Goal: Information Seeking & Learning: Learn about a topic

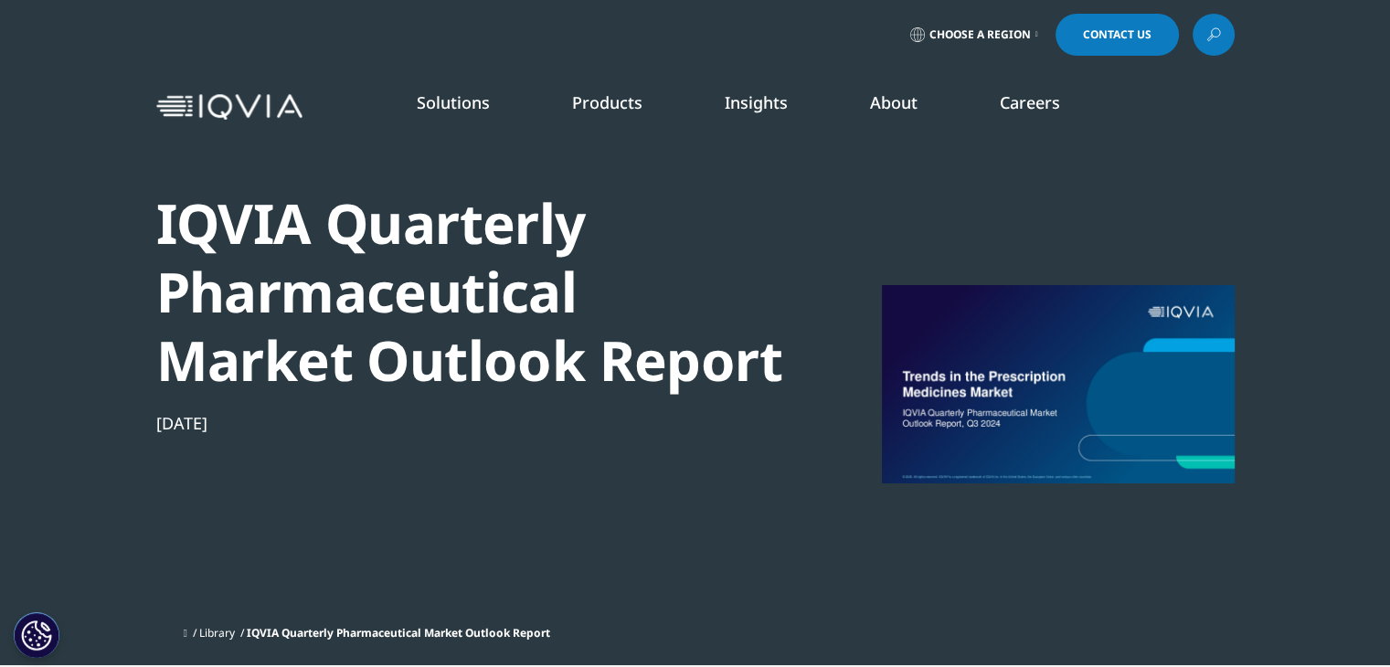
click at [389, 334] on link "SEE LATEST REPORTS" at bounding box center [461, 333] width 271 height 16
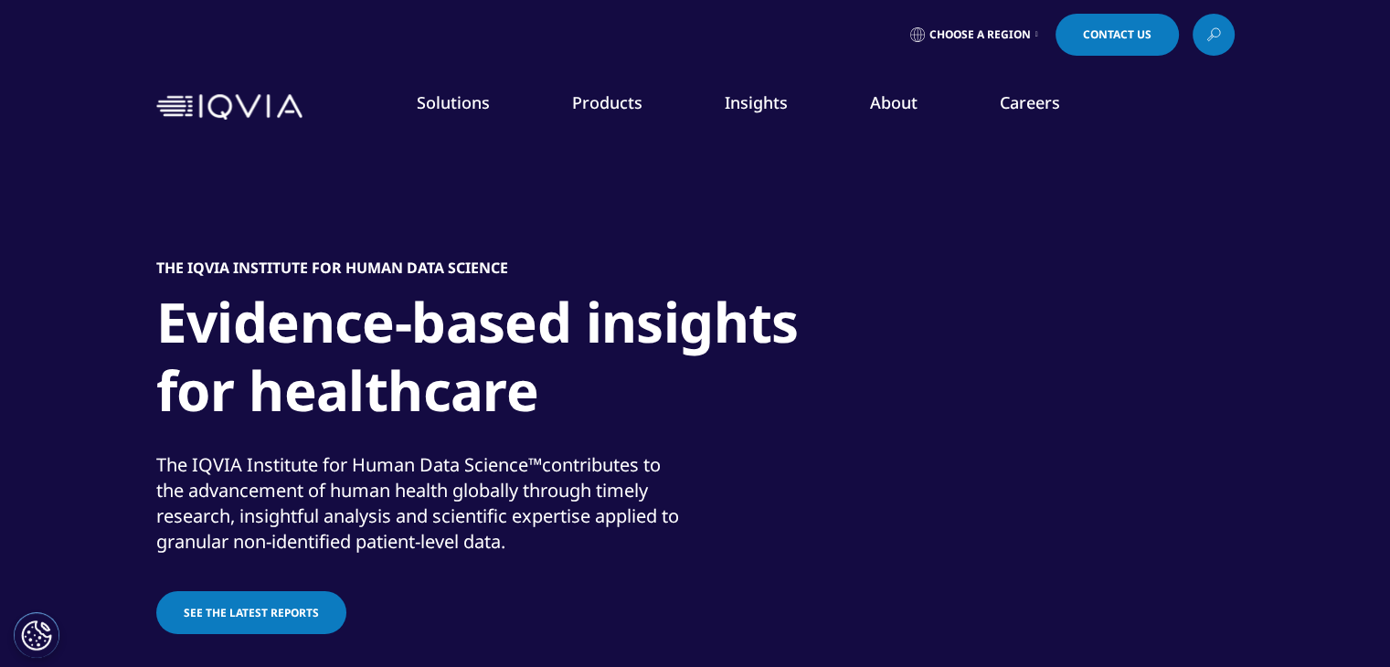
click at [195, 626] on link "See the latest reports" at bounding box center [251, 612] width 190 height 43
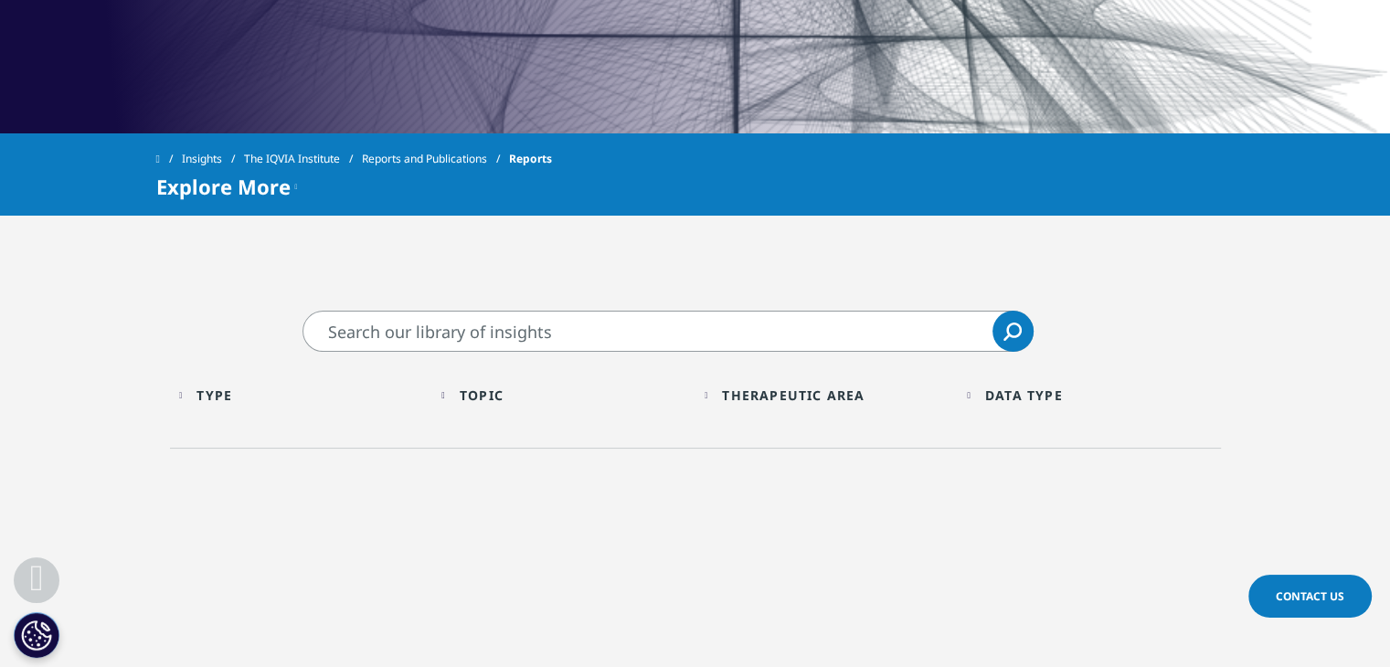
scroll to position [685, 0]
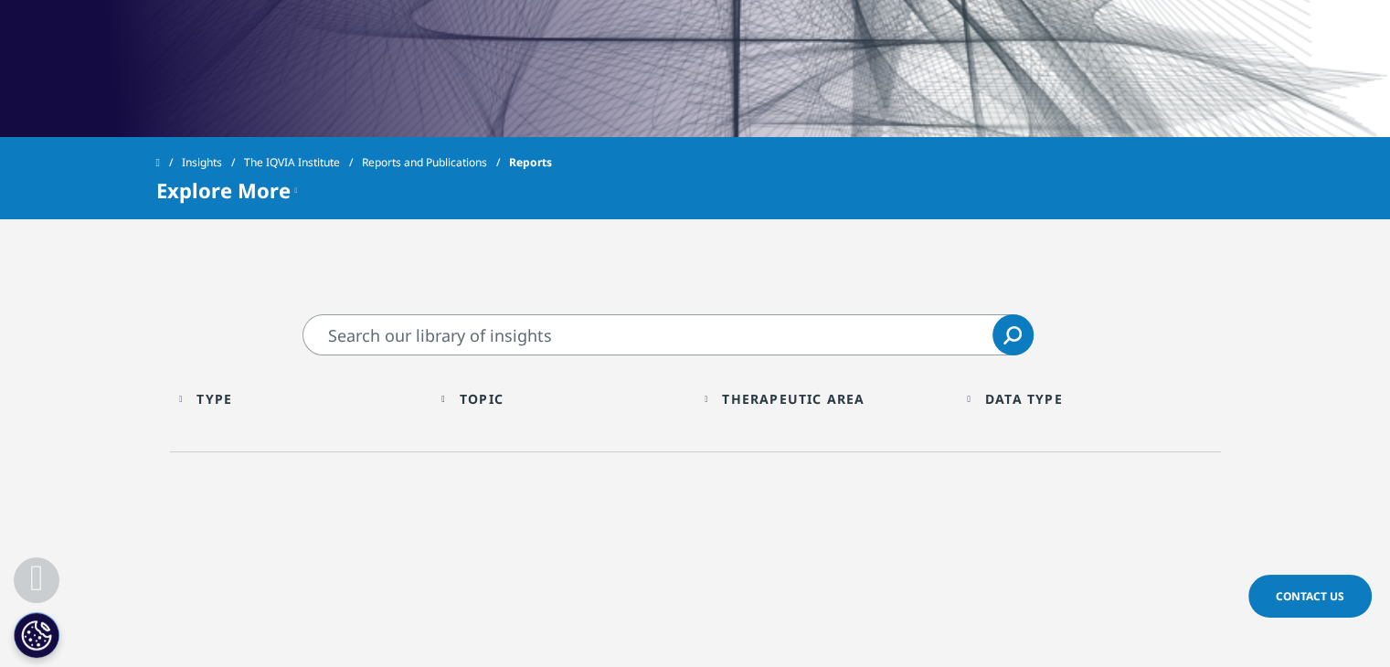
click at [451, 408] on div "Topic Loading Clear Or/And Operator" at bounding box center [563, 398] width 245 height 43
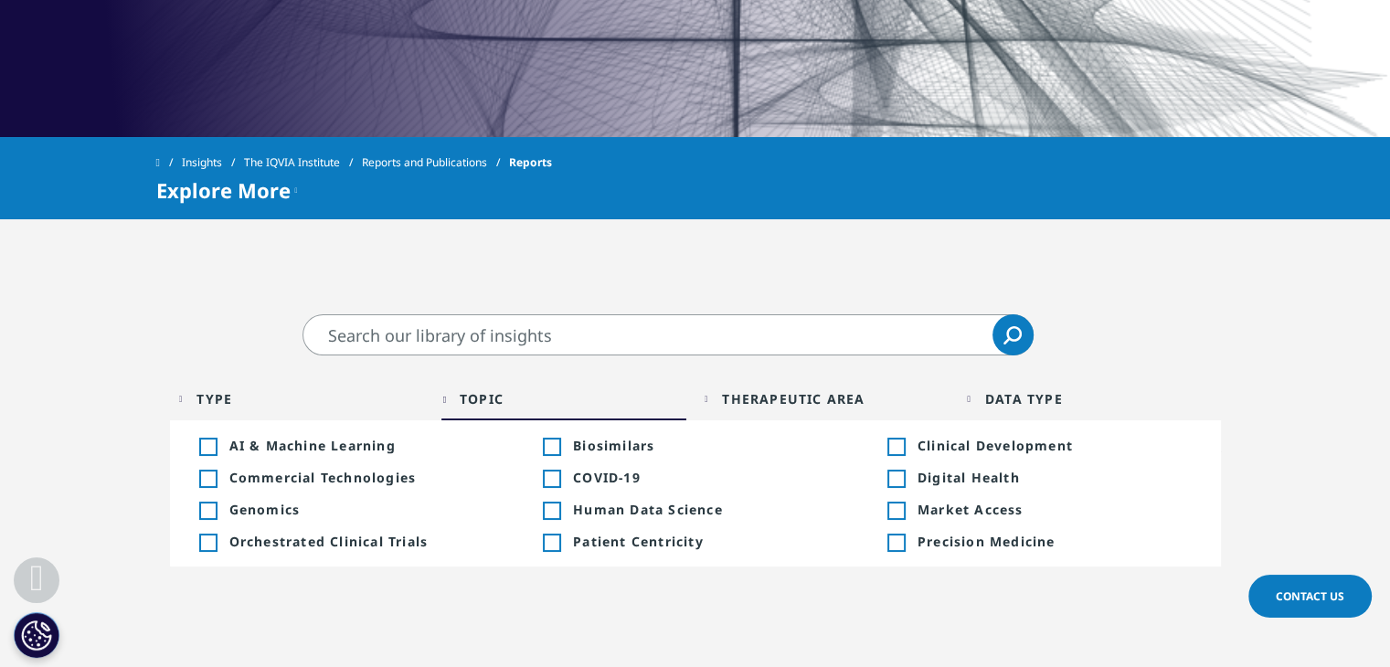
click at [189, 396] on div "Type Loading Clear Or/And Operator" at bounding box center [301, 398] width 245 height 43
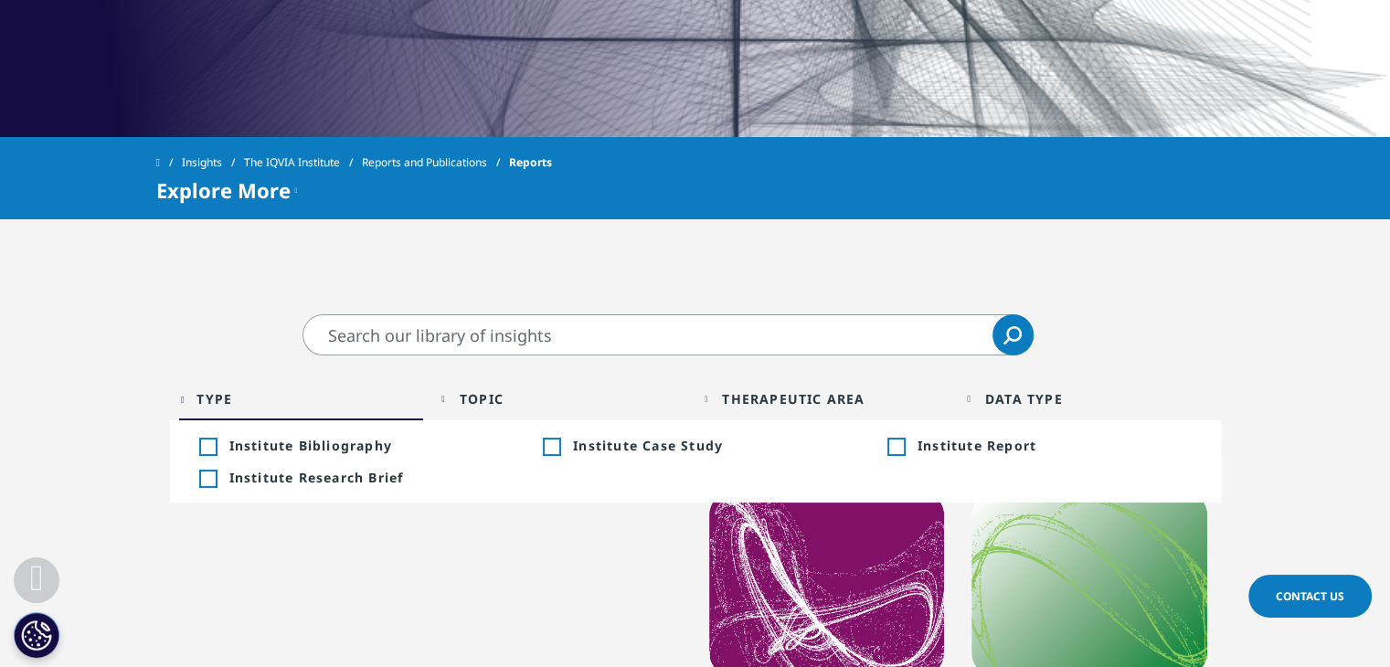
click at [898, 445] on div "Toggle" at bounding box center [895, 447] width 16 height 16
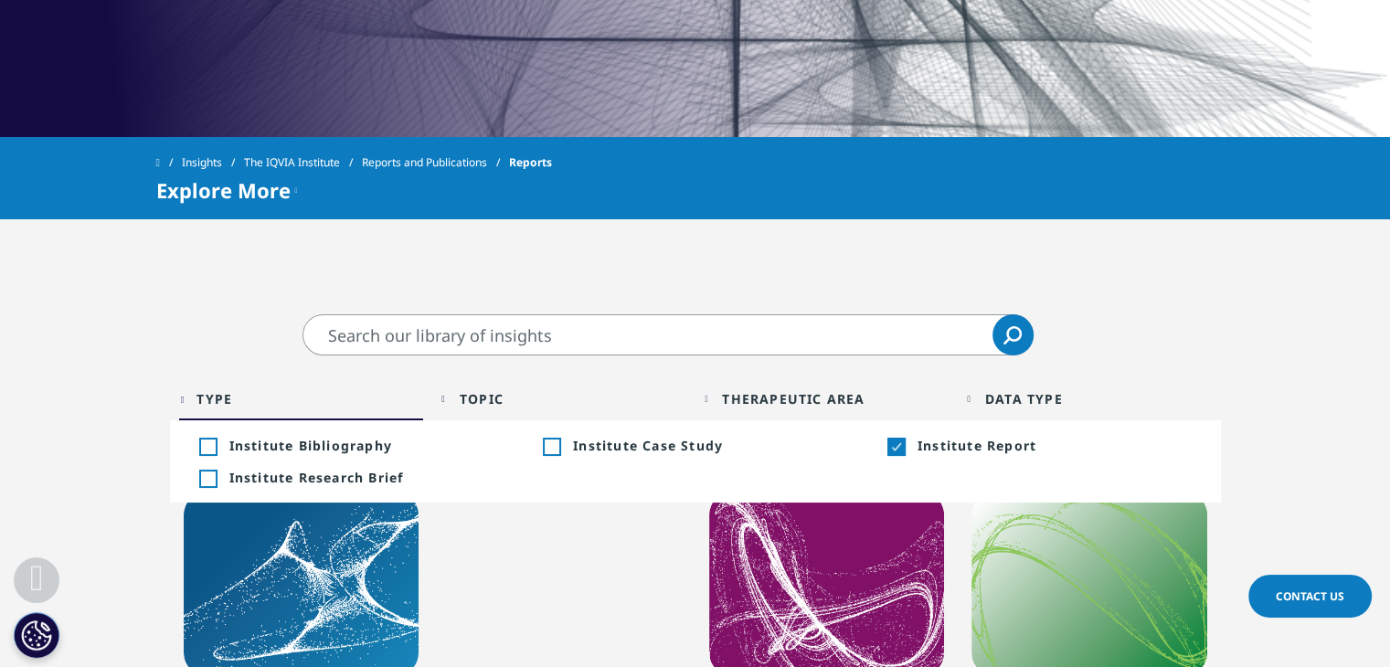
click at [978, 393] on div "Data Type Loading Clear Or/And Operator More" at bounding box center [1089, 398] width 245 height 43
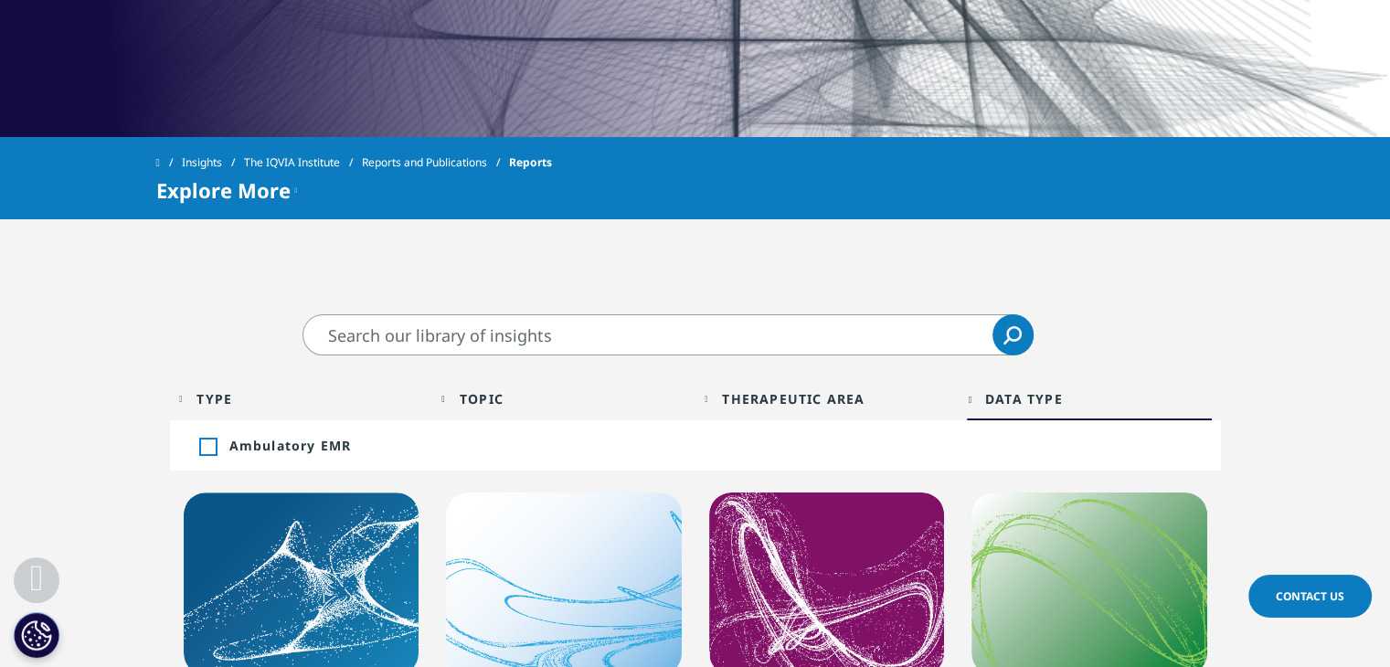
click at [978, 393] on div "Data Type Loading Clear Or/And Operator More" at bounding box center [1089, 398] width 245 height 43
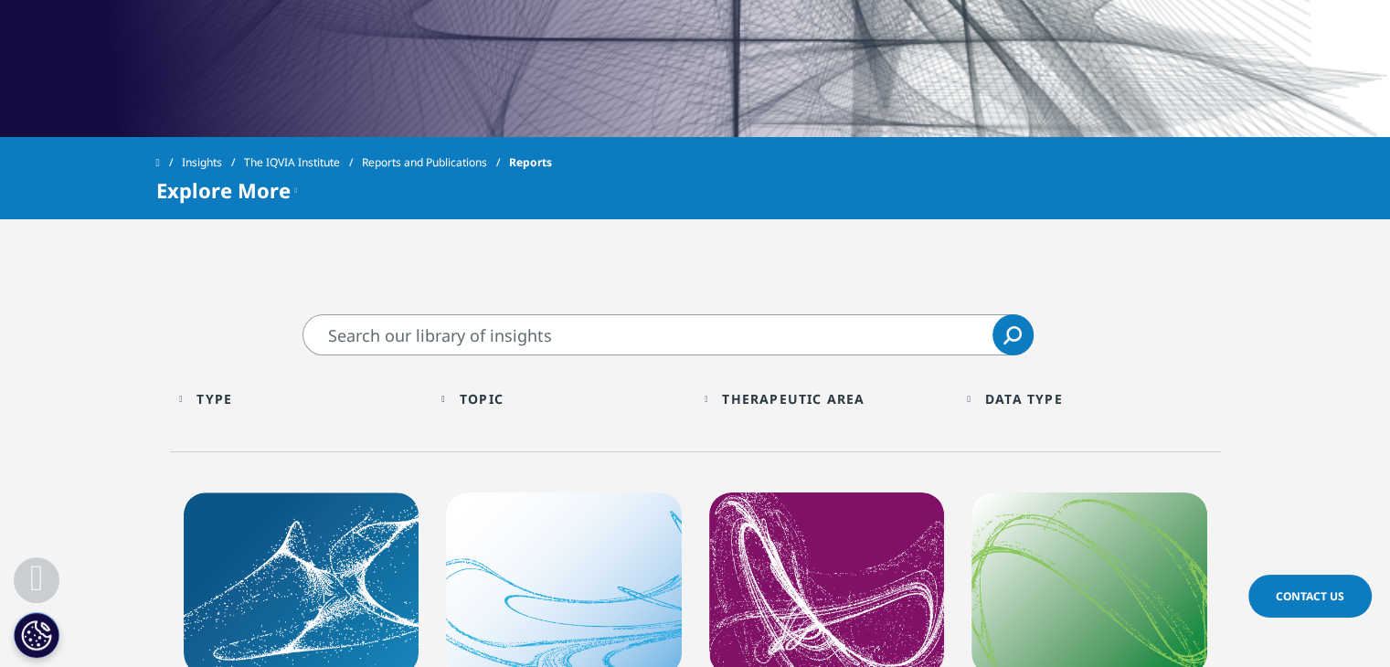
click at [701, 399] on div "Therapeutic Area Loading Clear Or/And Operator Toggle Biosimilars 10 Toggle Tog…" at bounding box center [827, 403] width 263 height 52
click at [726, 397] on div "Therapeutic Area Loading Clear Or/And Operator" at bounding box center [827, 398] width 245 height 43
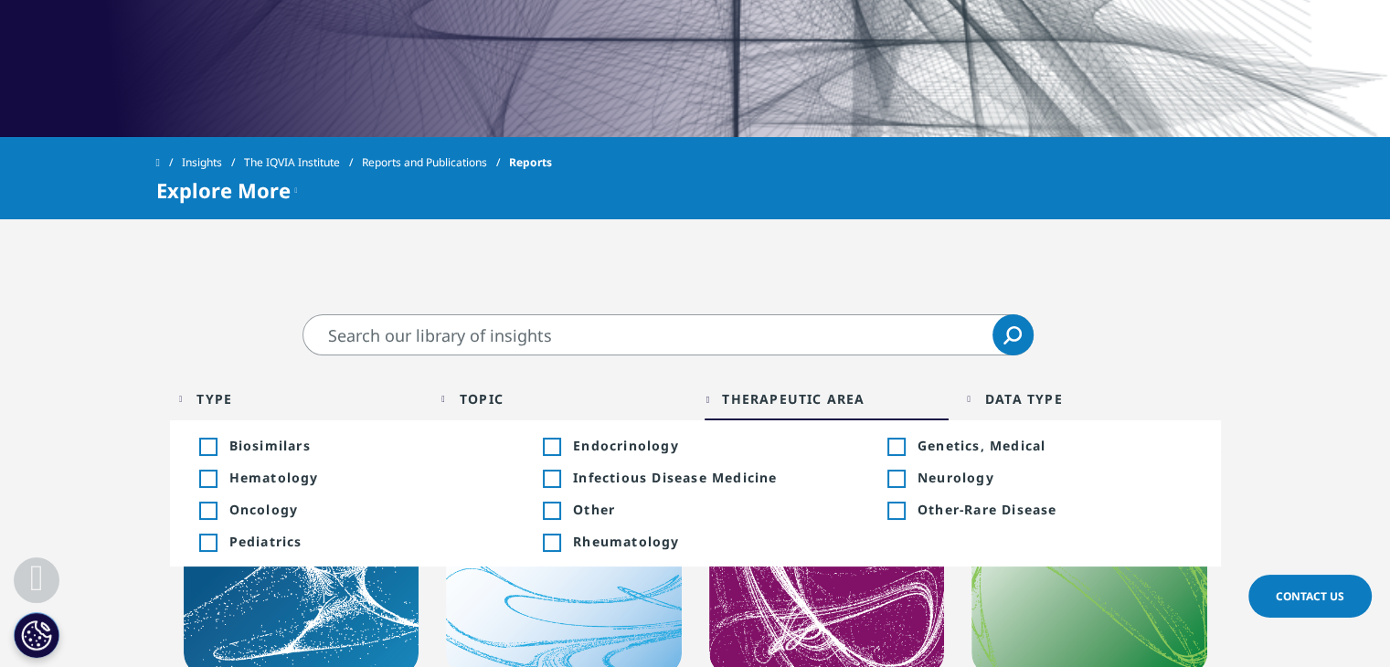
click at [726, 397] on div "Therapeutic Area Loading Clear Or/And Operator" at bounding box center [827, 398] width 245 height 43
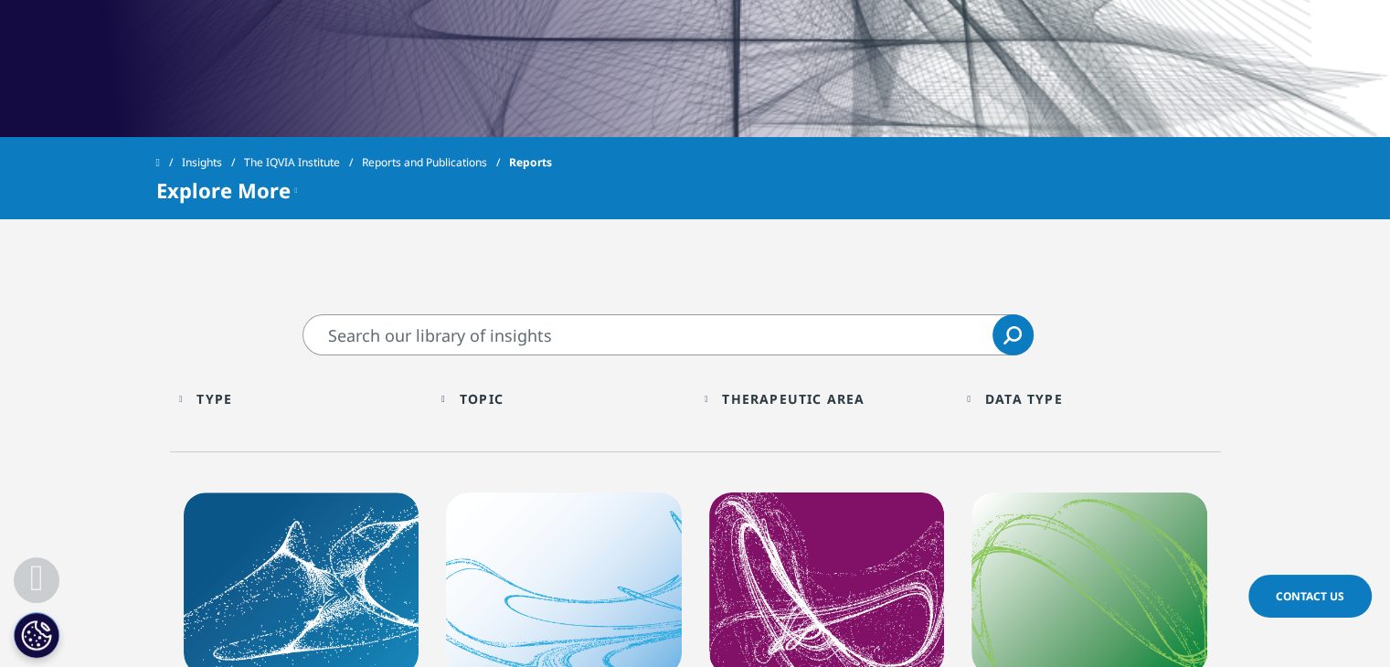
click at [197, 398] on div "Type Loading Clear Or/And Operator" at bounding box center [301, 398] width 245 height 43
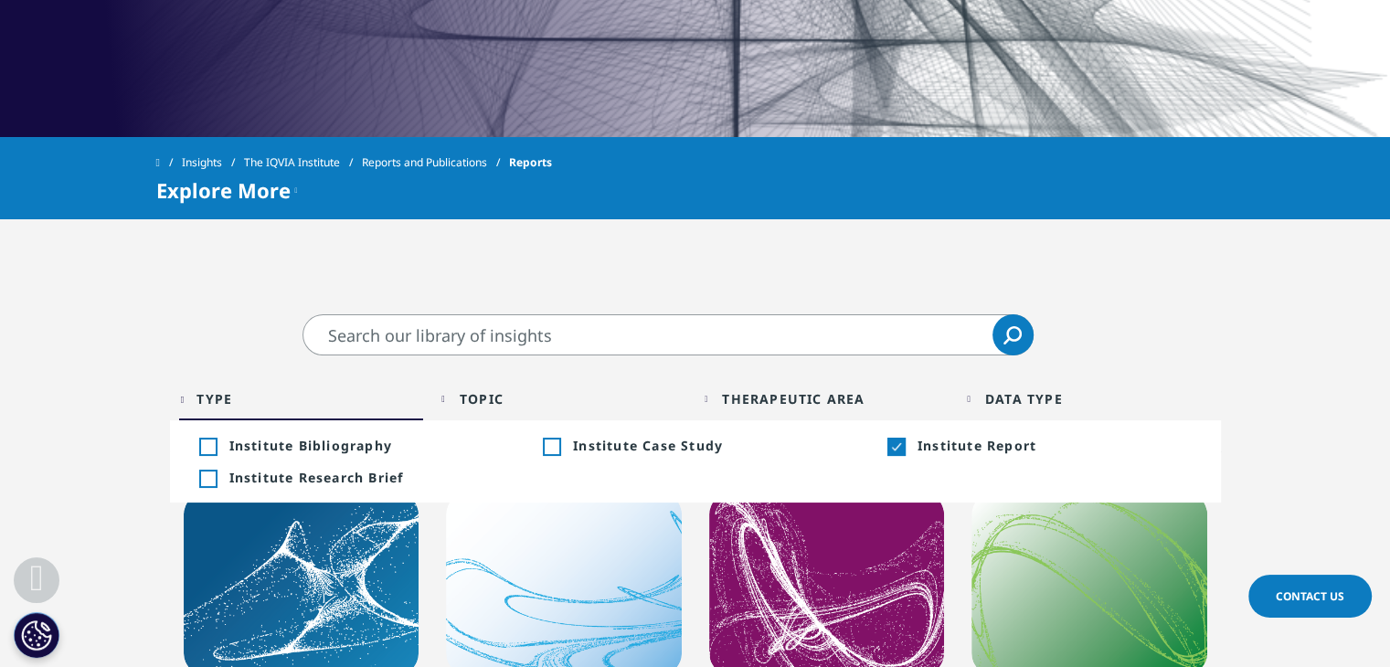
click at [892, 447] on div "Toggle" at bounding box center [895, 447] width 16 height 16
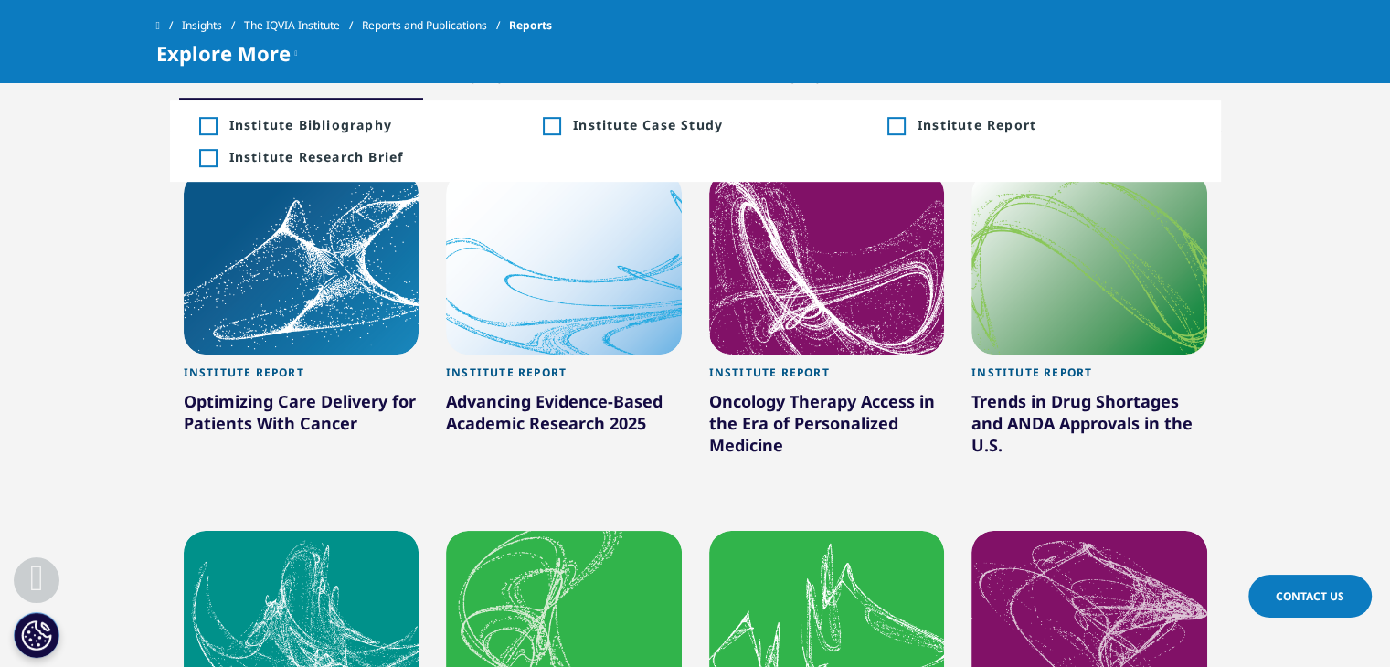
scroll to position [1192, 0]
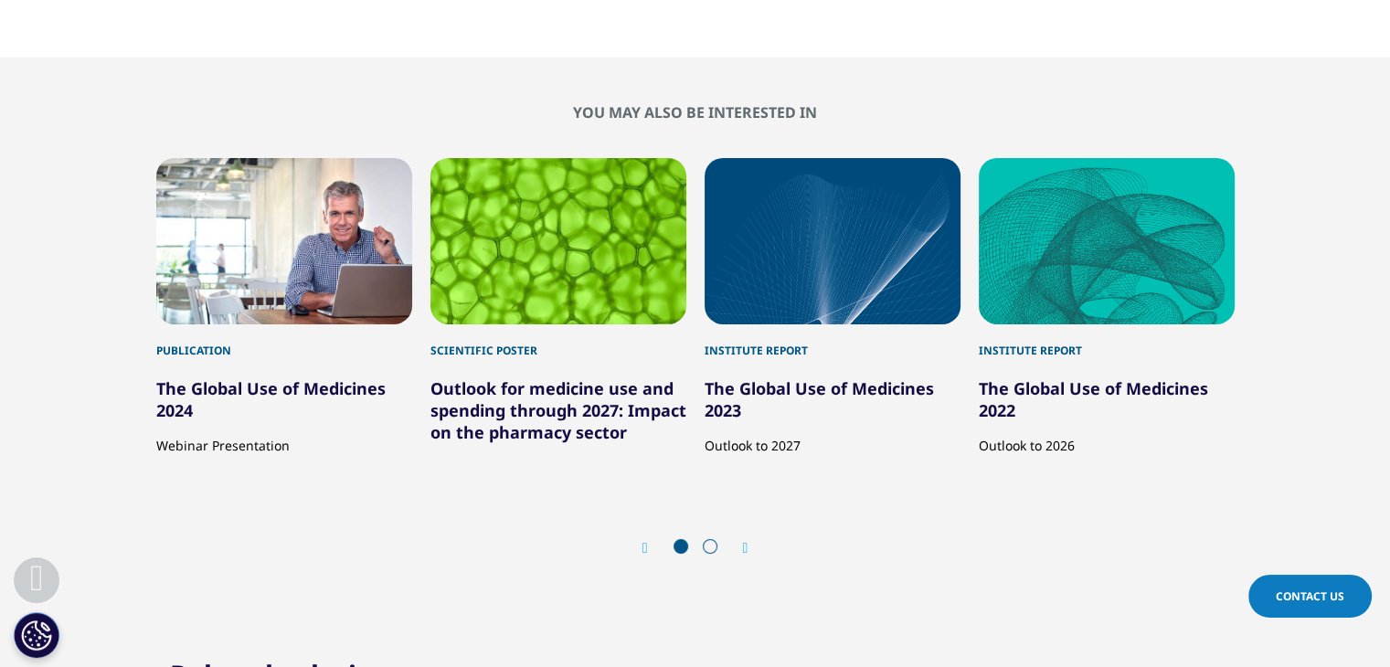
scroll to position [6443, 0]
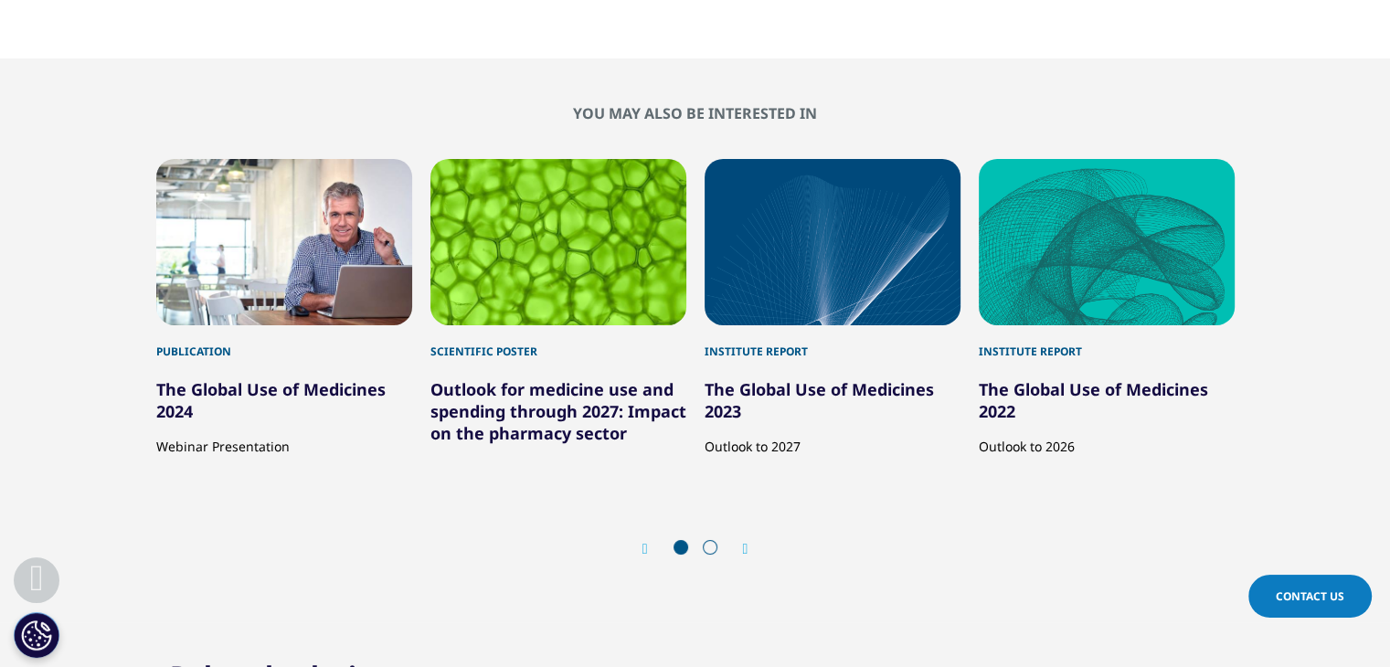
click at [190, 378] on link "The Global Use of Medicines 2024" at bounding box center [270, 400] width 229 height 44
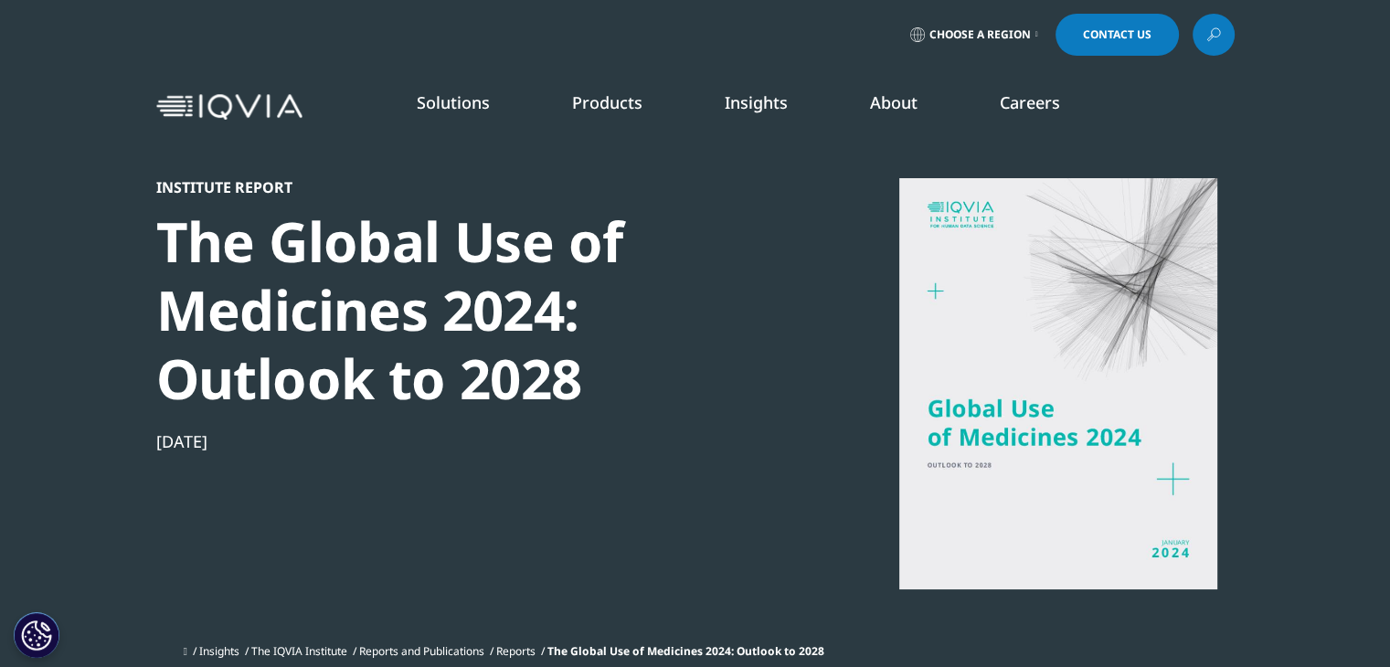
scroll to position [314, 0]
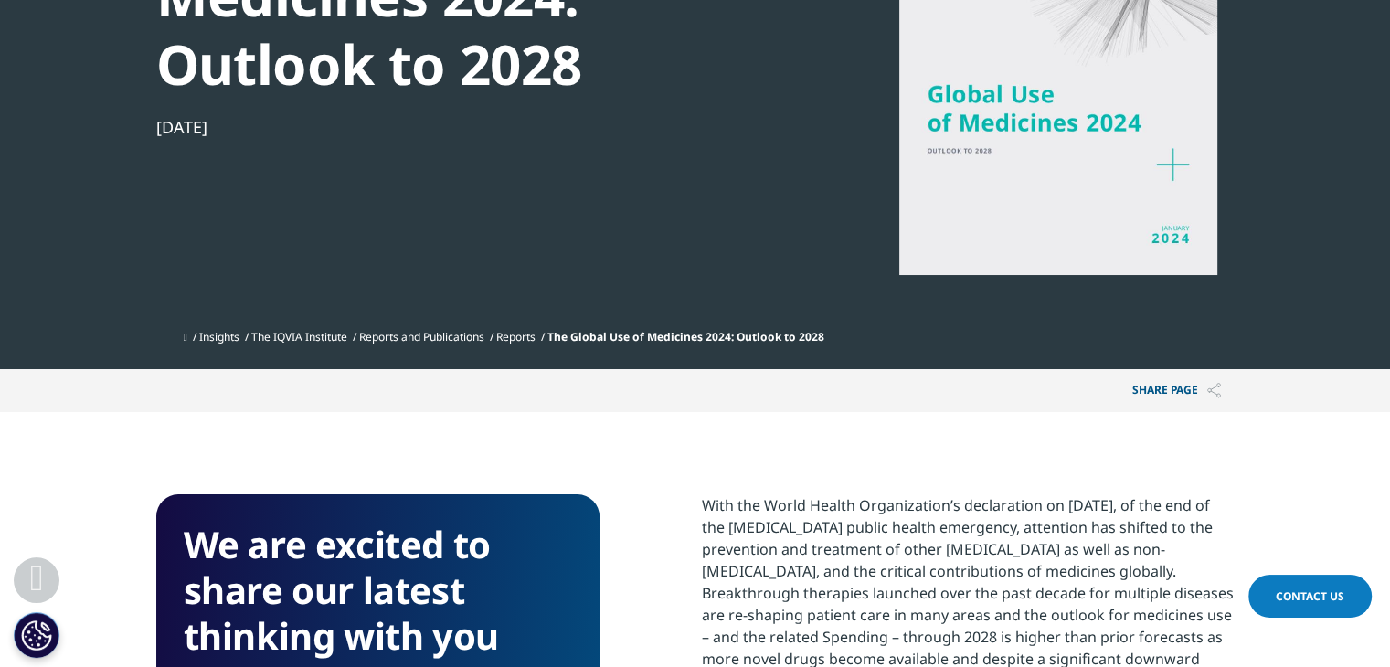
click at [1122, 222] on div at bounding box center [1058, 69] width 353 height 411
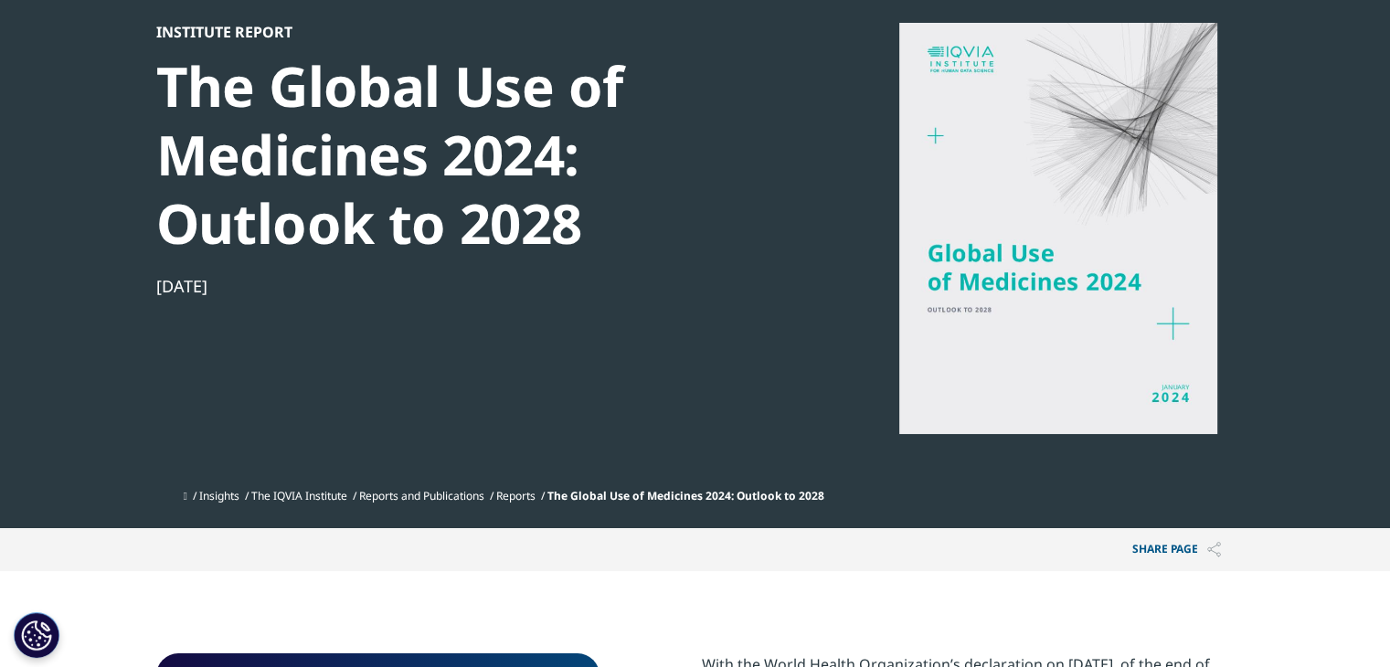
scroll to position [0, 0]
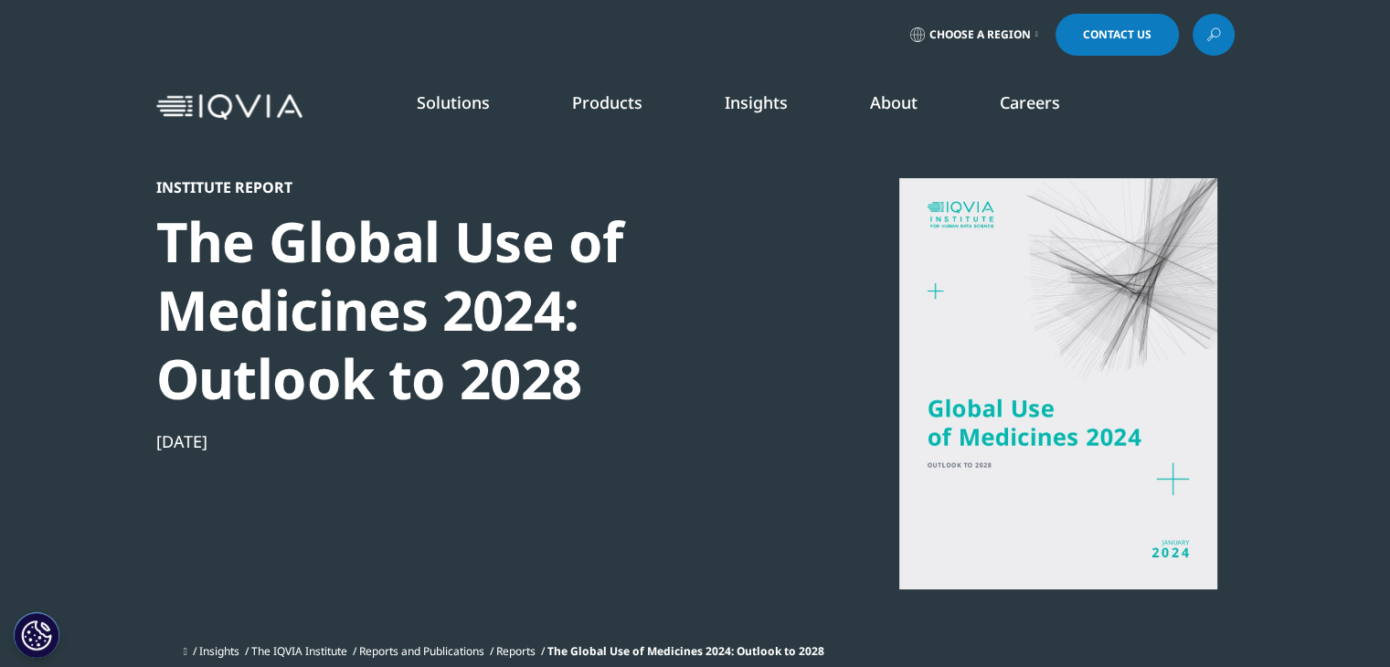
click at [395, 333] on link "SEE LATEST REPORTS" at bounding box center [461, 333] width 271 height 16
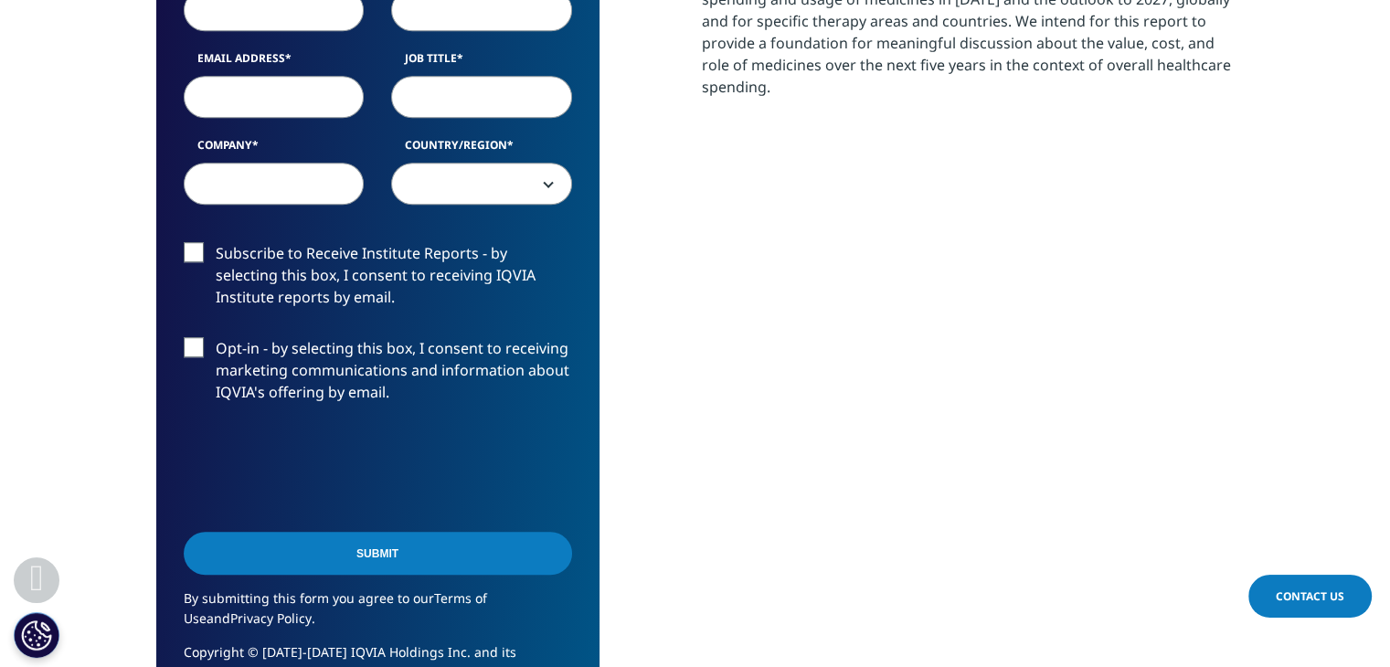
scroll to position [1382, 0]
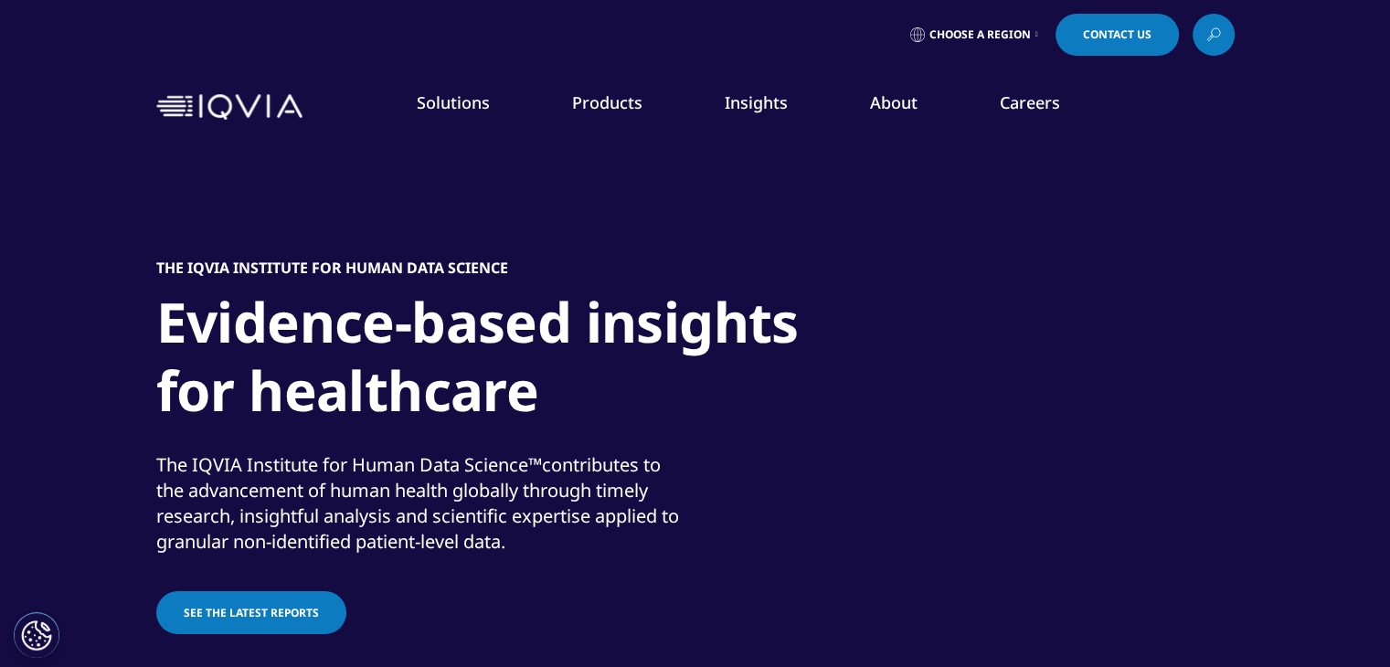
click at [395, 333] on h1 "Evidence-based insights for healthcare" at bounding box center [498, 362] width 685 height 148
click at [231, 600] on link "See the latest reports" at bounding box center [251, 612] width 190 height 43
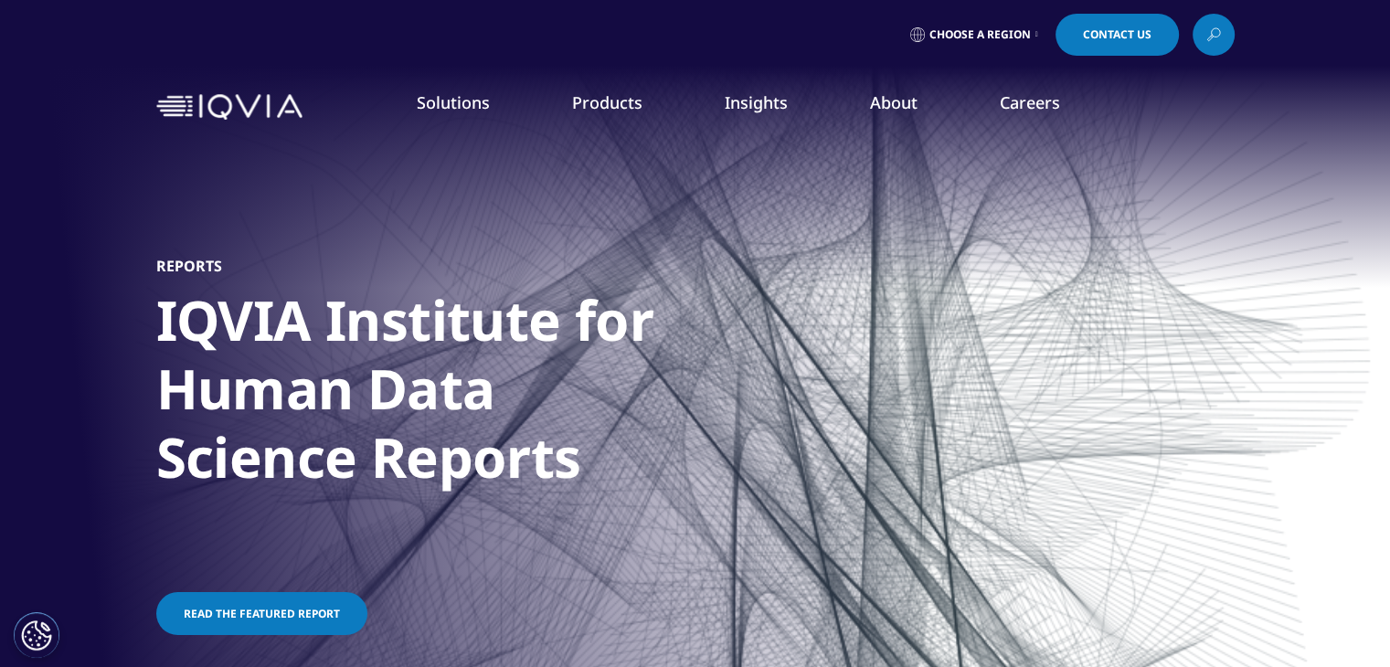
click at [1028, 37] on link "Choose a Region" at bounding box center [974, 35] width 135 height 42
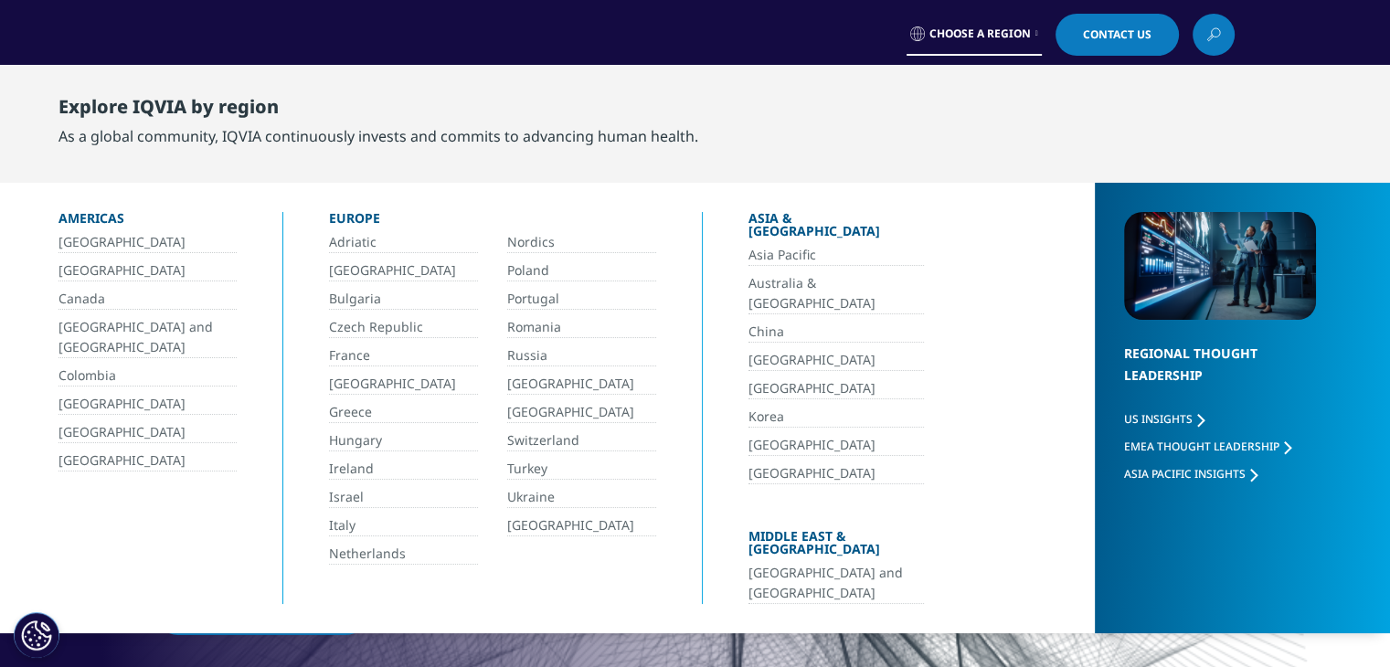
click at [1028, 37] on link "Choose a Region" at bounding box center [974, 35] width 135 height 42
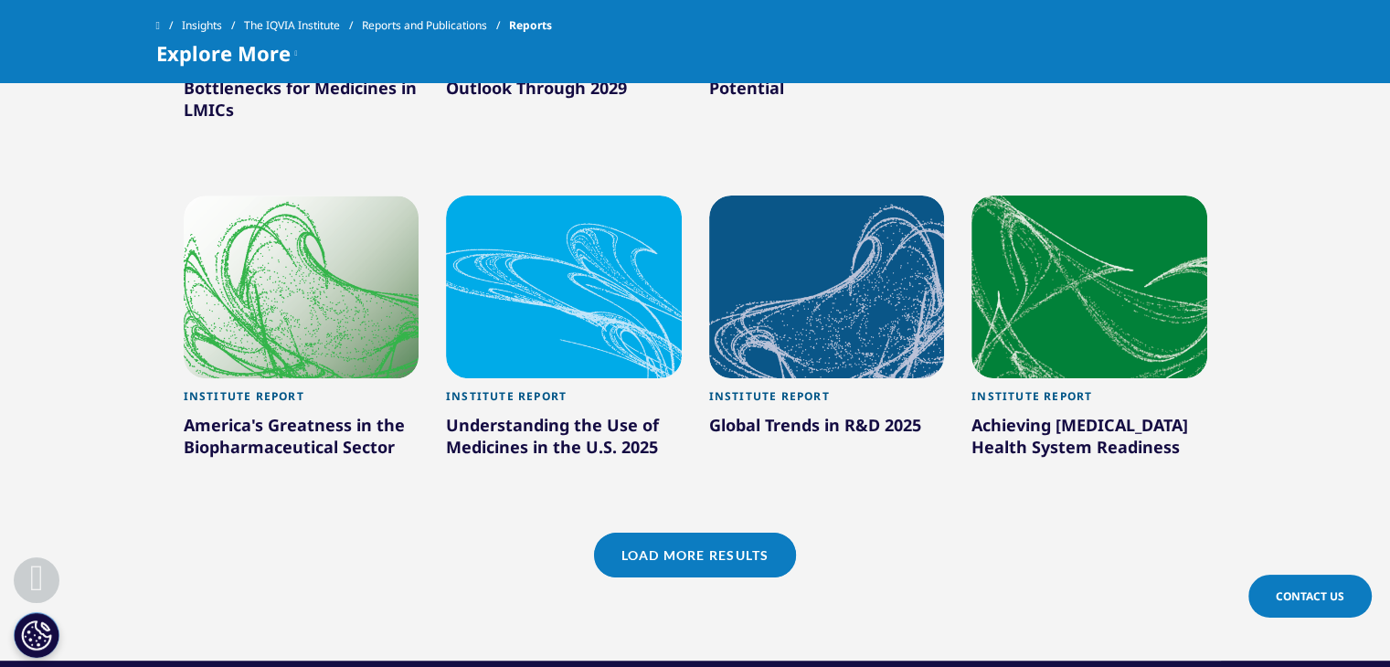
scroll to position [1877, 0]
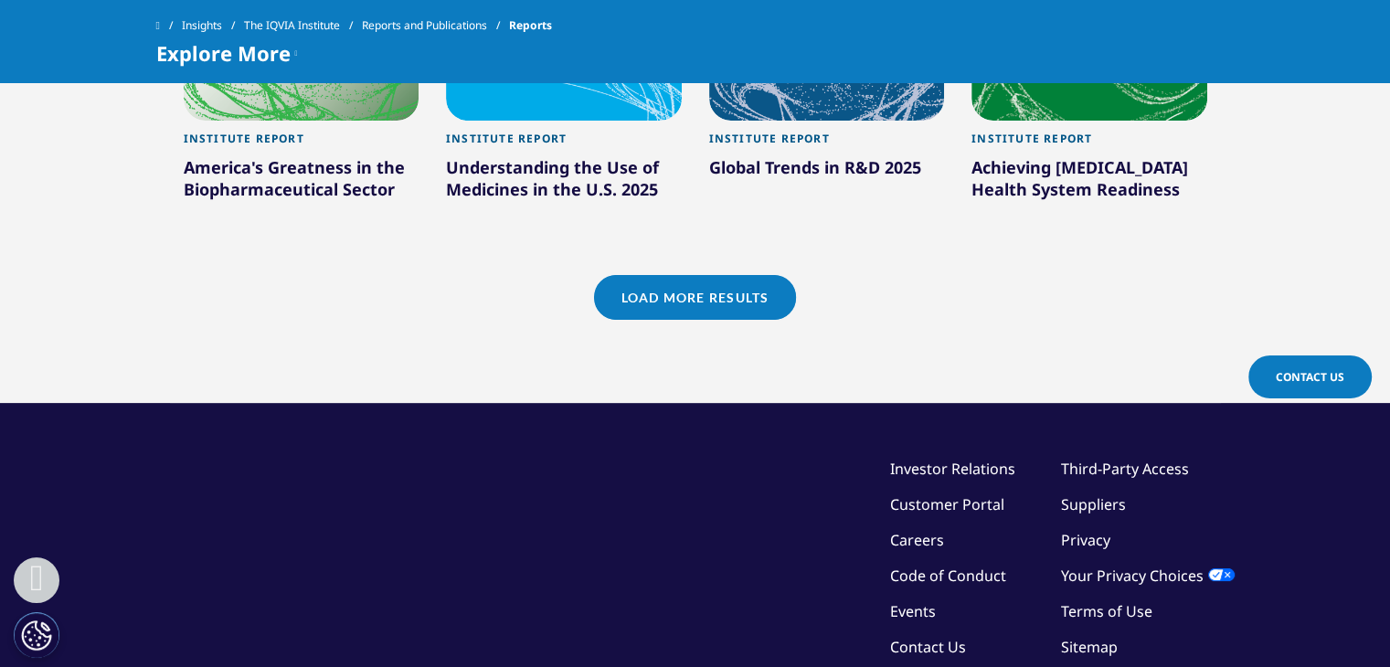
click at [730, 301] on link "Load More Results" at bounding box center [695, 297] width 202 height 45
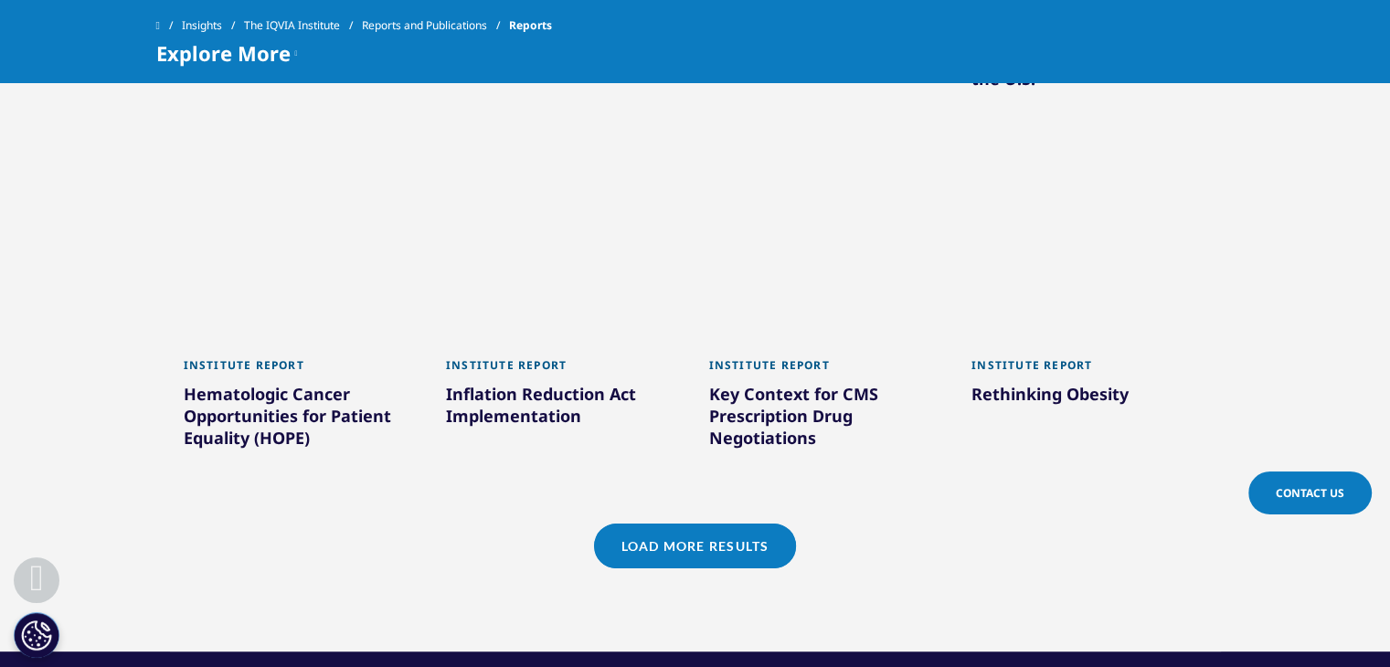
scroll to position [2863, 0]
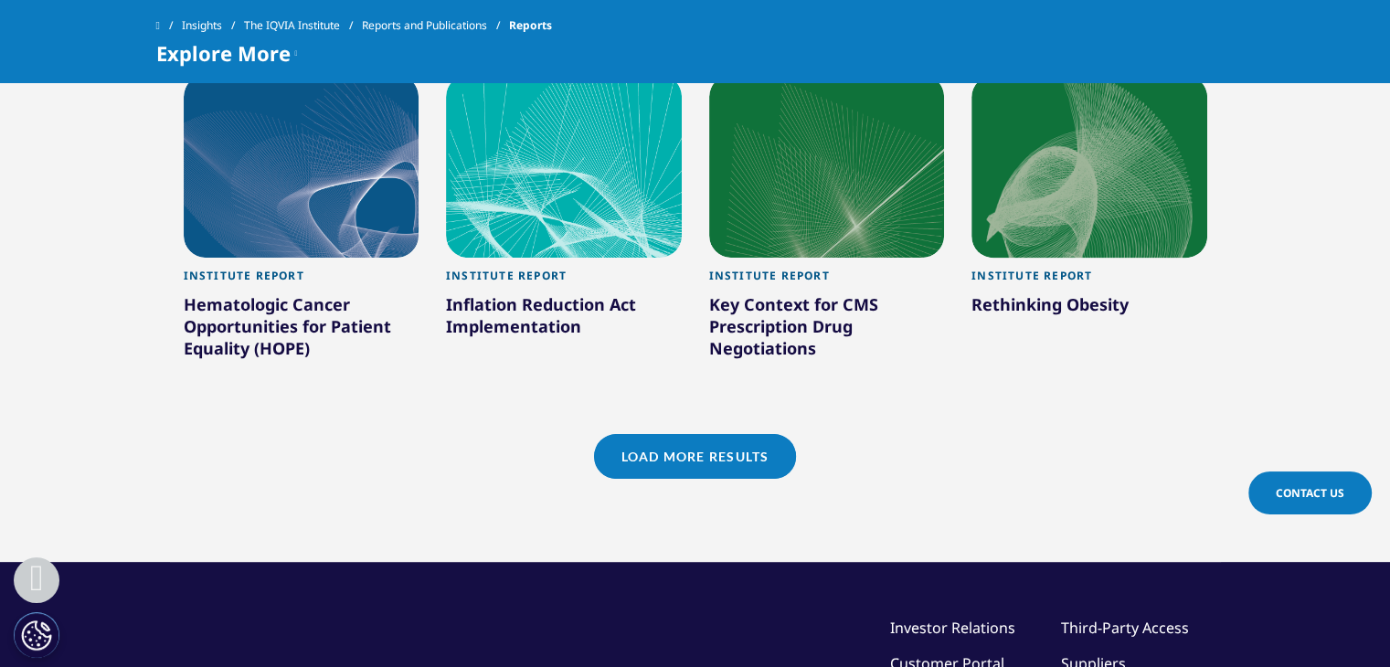
click at [749, 434] on link "Load More Results" at bounding box center [695, 456] width 202 height 45
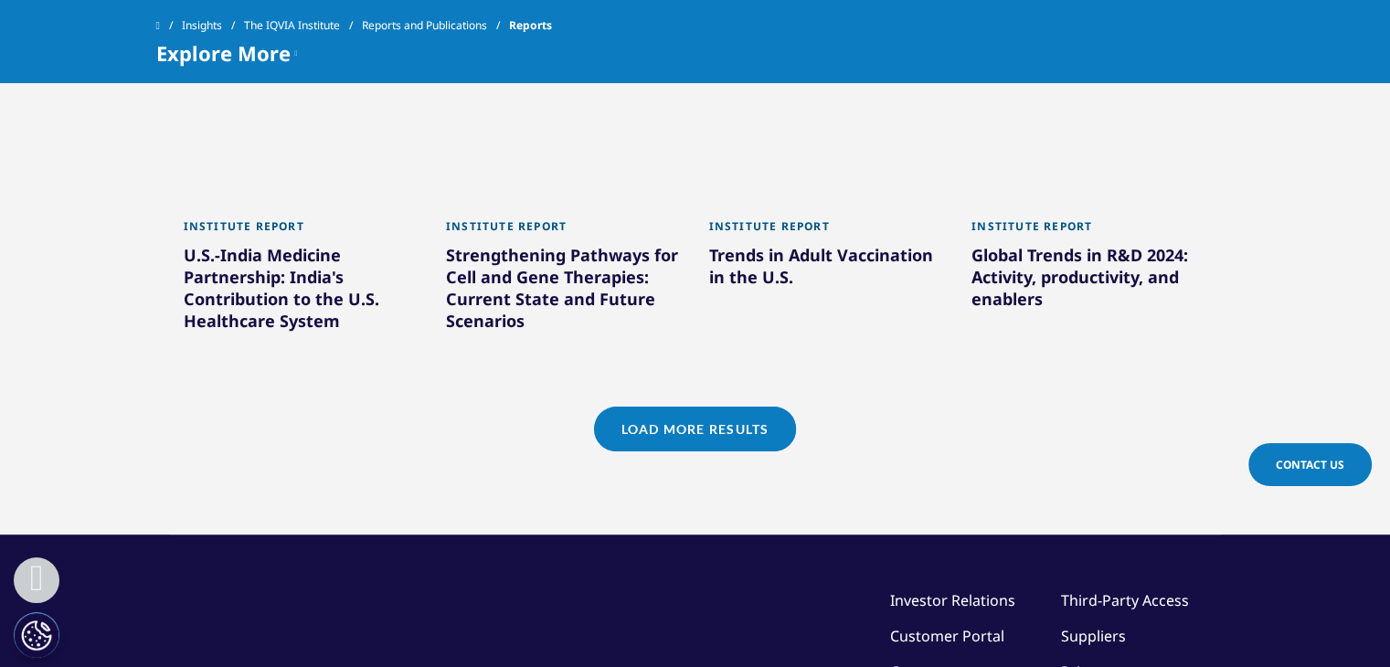
scroll to position [4095, 0]
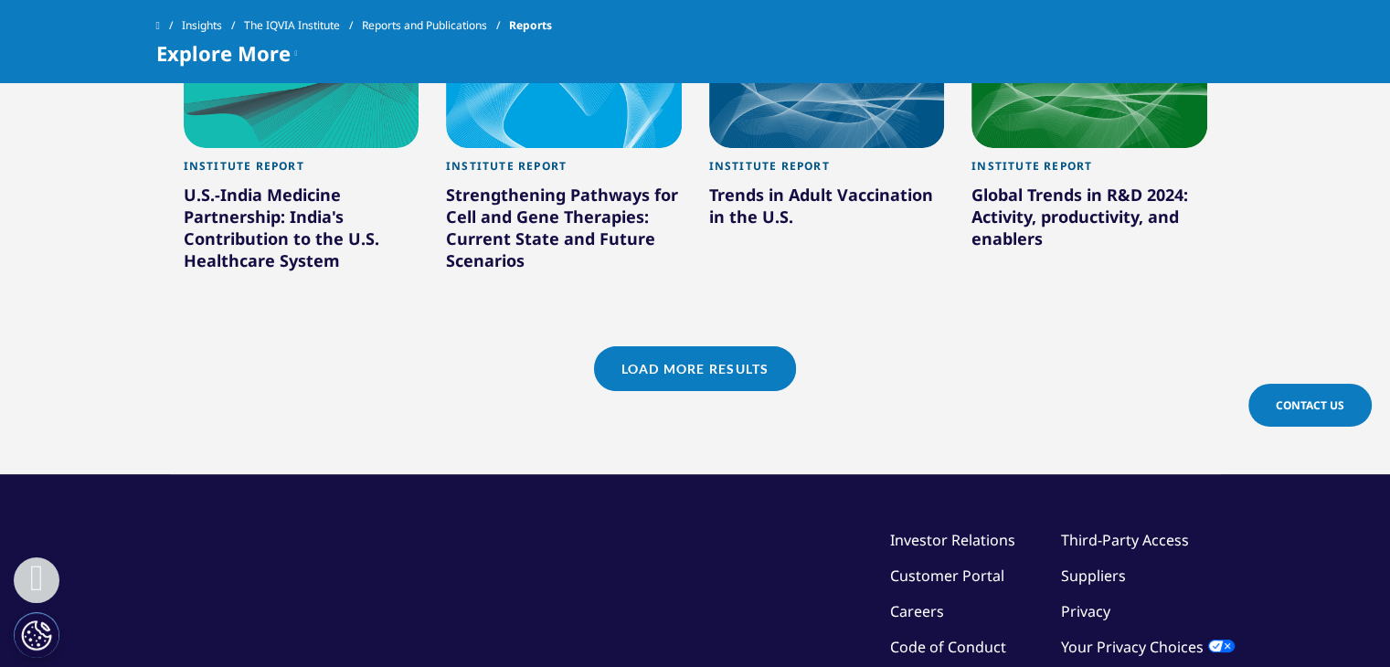
click at [720, 346] on link "Load More Results" at bounding box center [695, 368] width 202 height 45
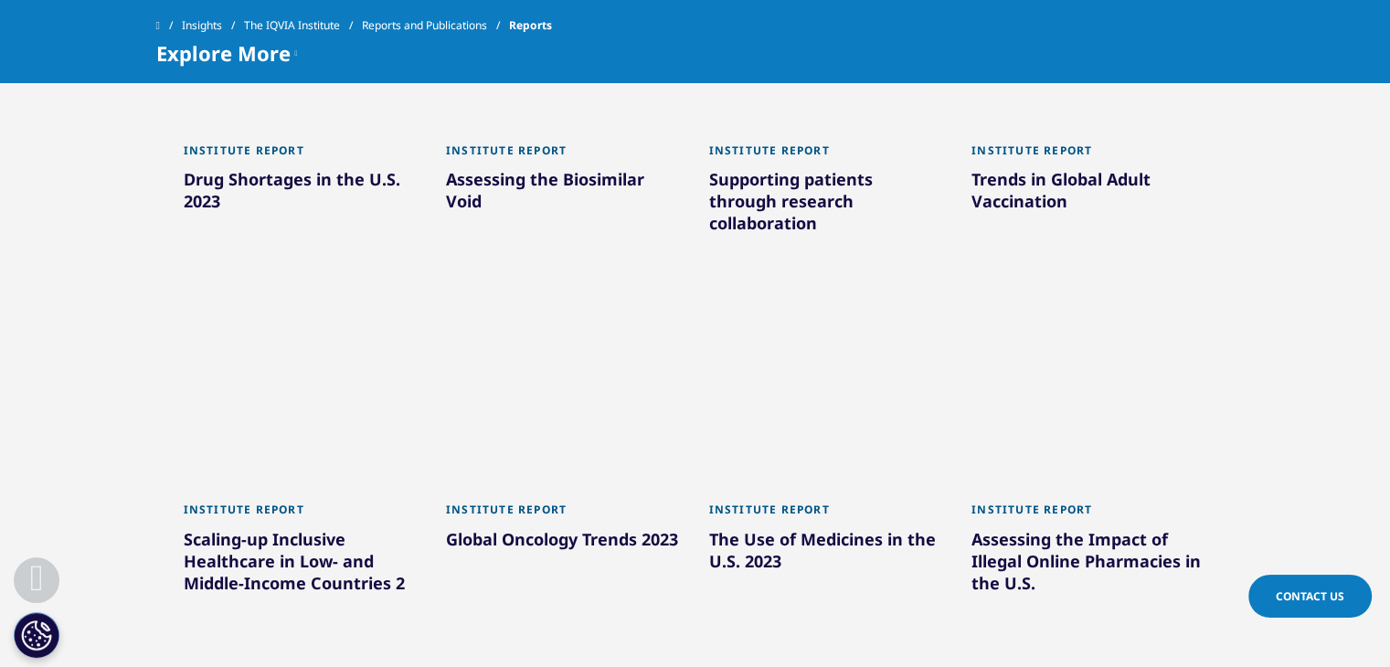
scroll to position [4905, 0]
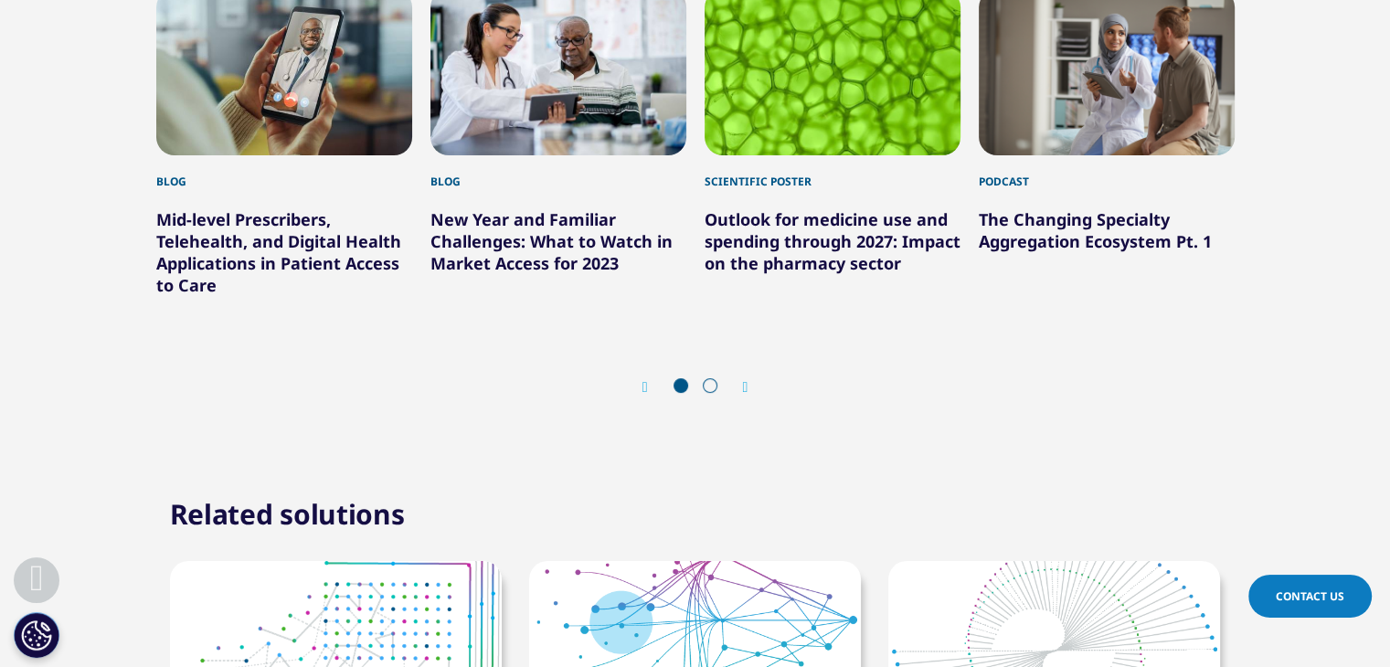
scroll to position [7312, 0]
